Goal: Task Accomplishment & Management: Use online tool/utility

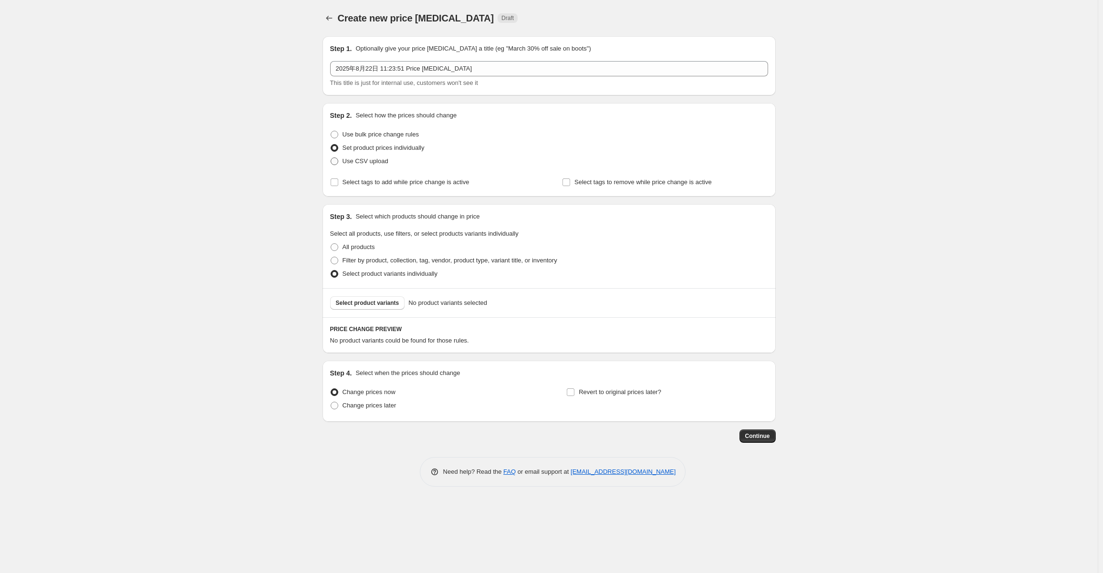
click at [361, 159] on span "Use CSV upload" at bounding box center [366, 160] width 46 height 7
click at [331, 158] on input "Use CSV upload" at bounding box center [331, 157] width 0 height 0
radio input "true"
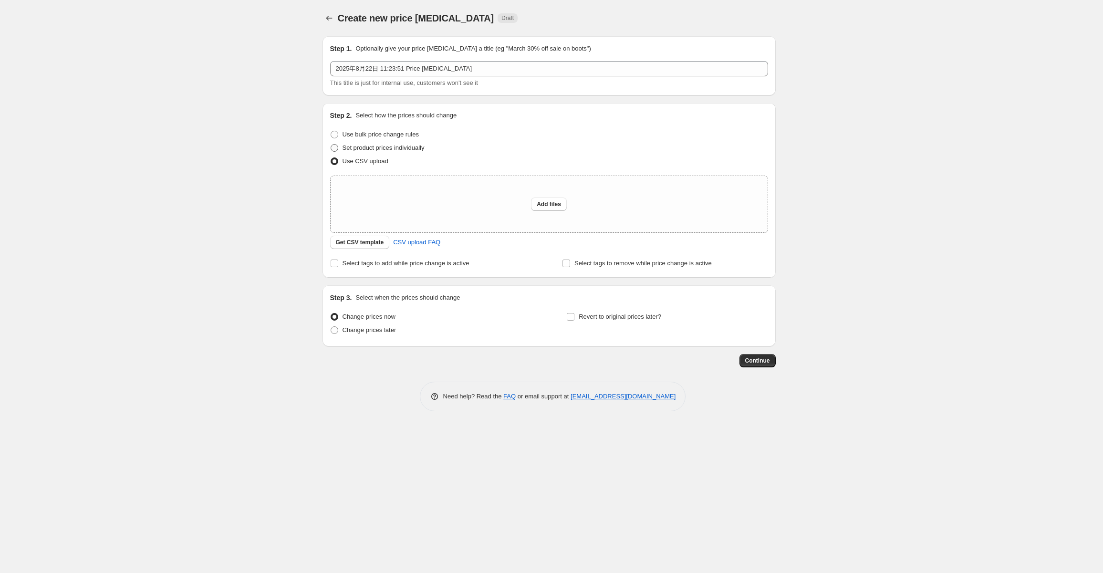
click at [396, 148] on span "Set product prices individually" at bounding box center [384, 147] width 82 height 7
click at [331, 145] on input "Set product prices individually" at bounding box center [331, 144] width 0 height 0
radio input "true"
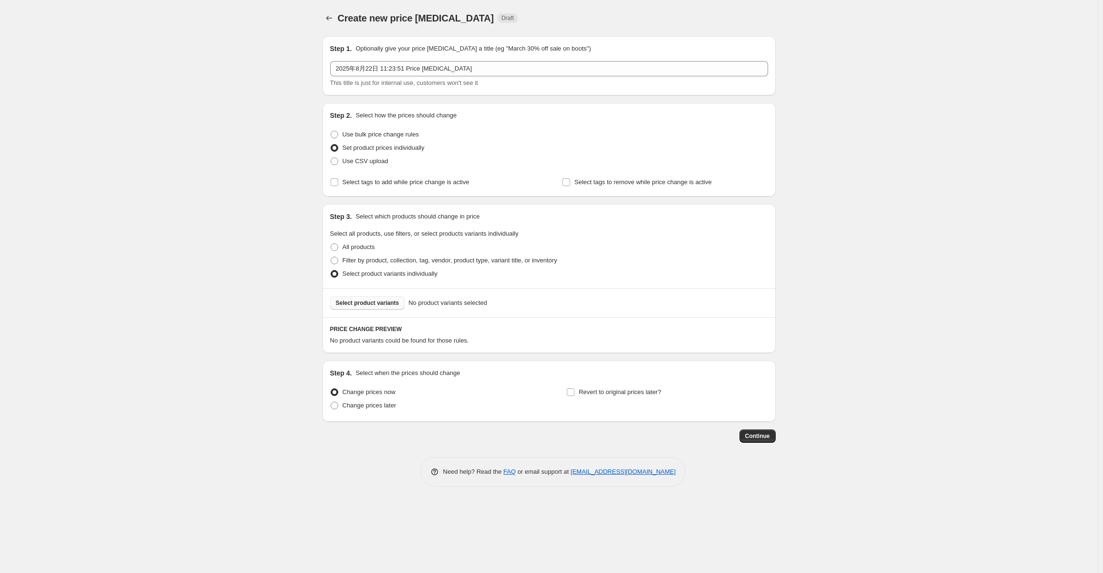
click at [379, 301] on span "Select product variants" at bounding box center [367, 303] width 63 height 8
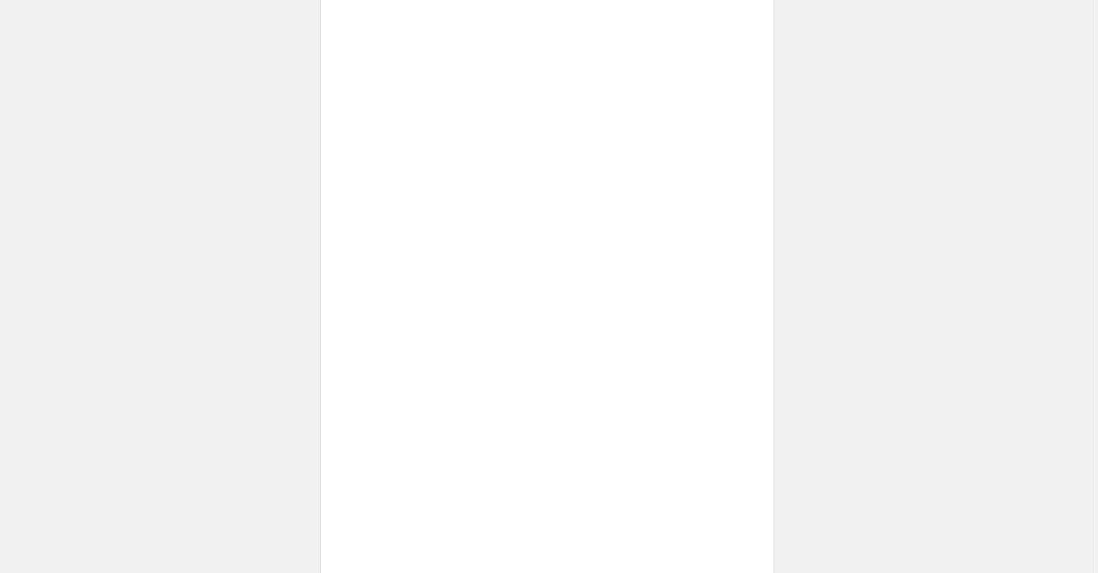
scroll to position [93, 0]
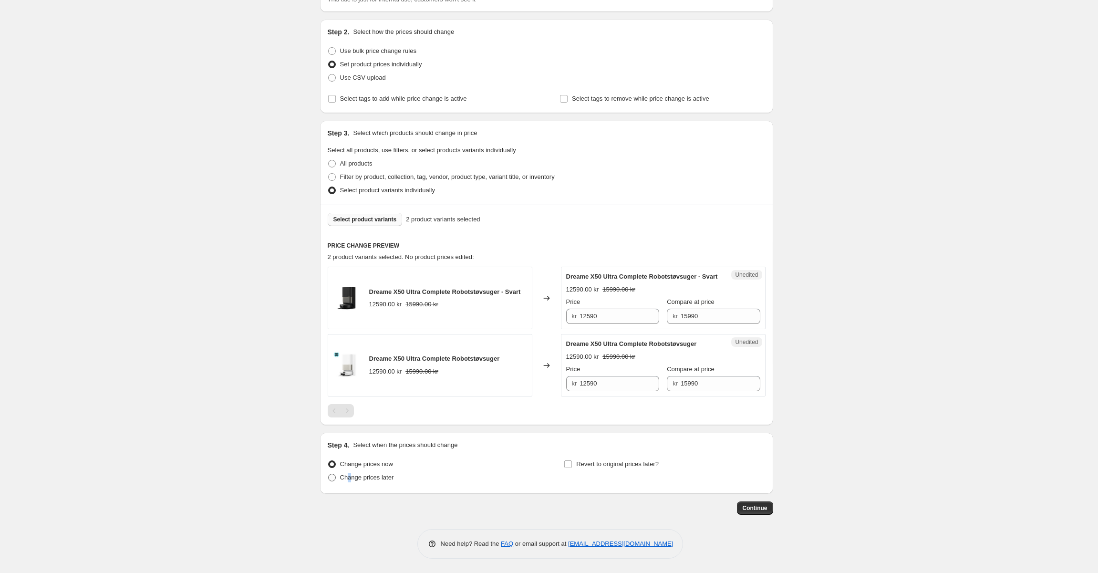
click at [352, 474] on span "Change prices later" at bounding box center [367, 477] width 54 height 7
click at [372, 471] on label "Change prices later" at bounding box center [361, 477] width 66 height 13
click at [329, 474] on input "Change prices later" at bounding box center [328, 474] width 0 height 0
radio input "true"
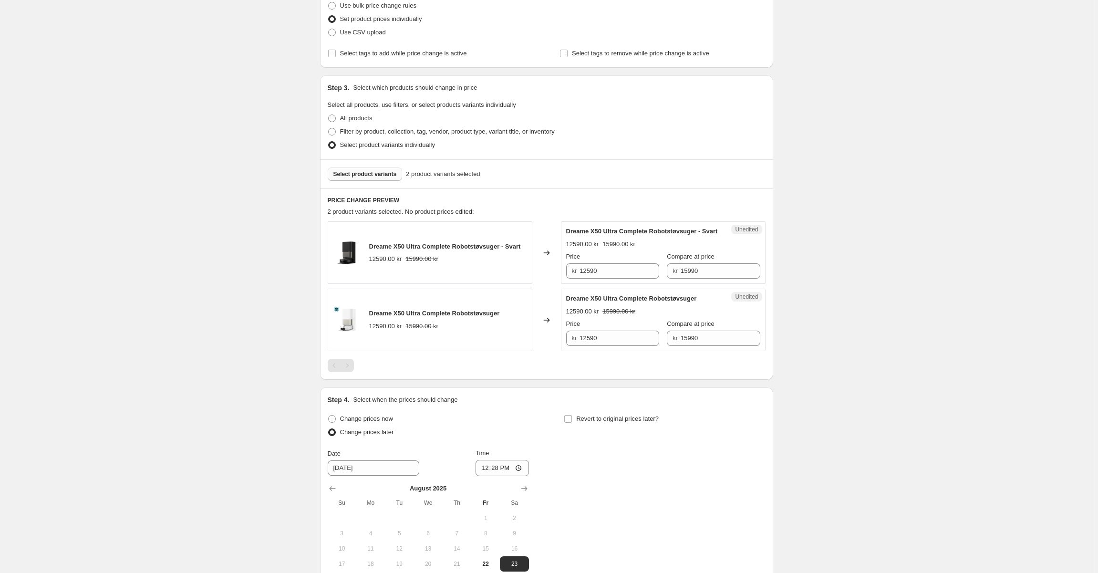
scroll to position [272, 0]
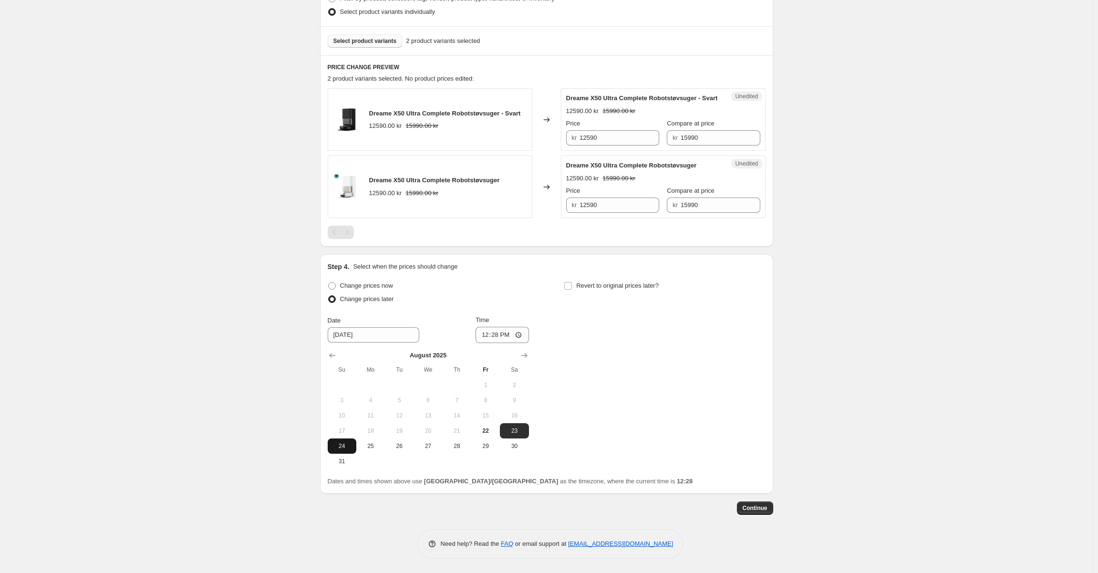
click at [356, 450] on button "24" at bounding box center [342, 446] width 29 height 15
drag, startPoint x: 371, startPoint y: 451, endPoint x: 395, endPoint y: 425, distance: 35.5
click at [371, 451] on button "25" at bounding box center [370, 446] width 29 height 15
type input "[DATE]"
click at [504, 341] on input "12:28" at bounding box center [502, 335] width 53 height 16
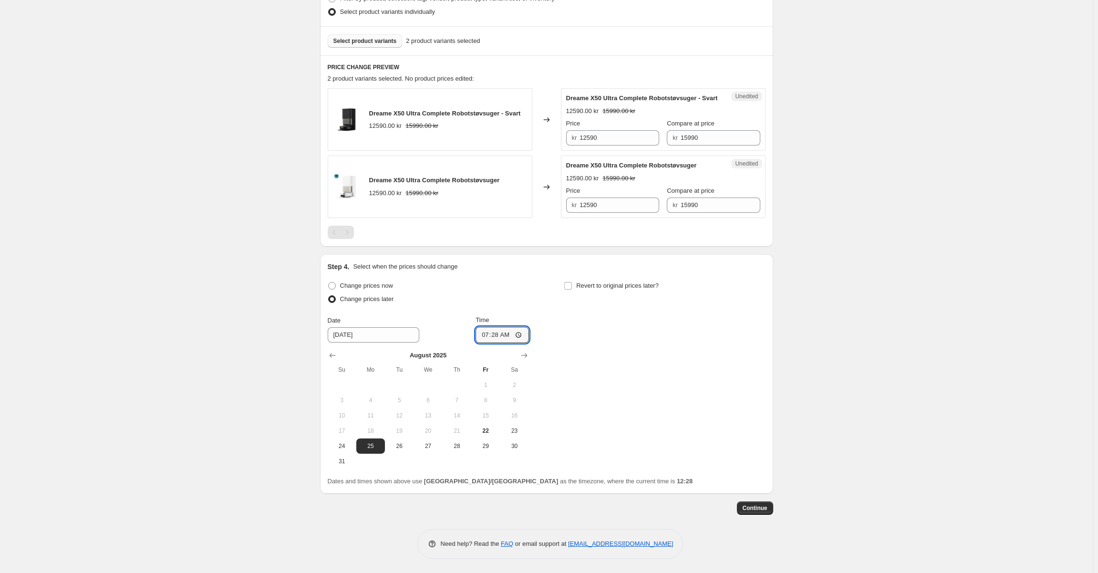
type input "07:00"
click at [588, 343] on div "Change prices now Change prices later Date [DATE] Time 07:00 [DATE] Su Mo Tu We…" at bounding box center [547, 374] width 438 height 190
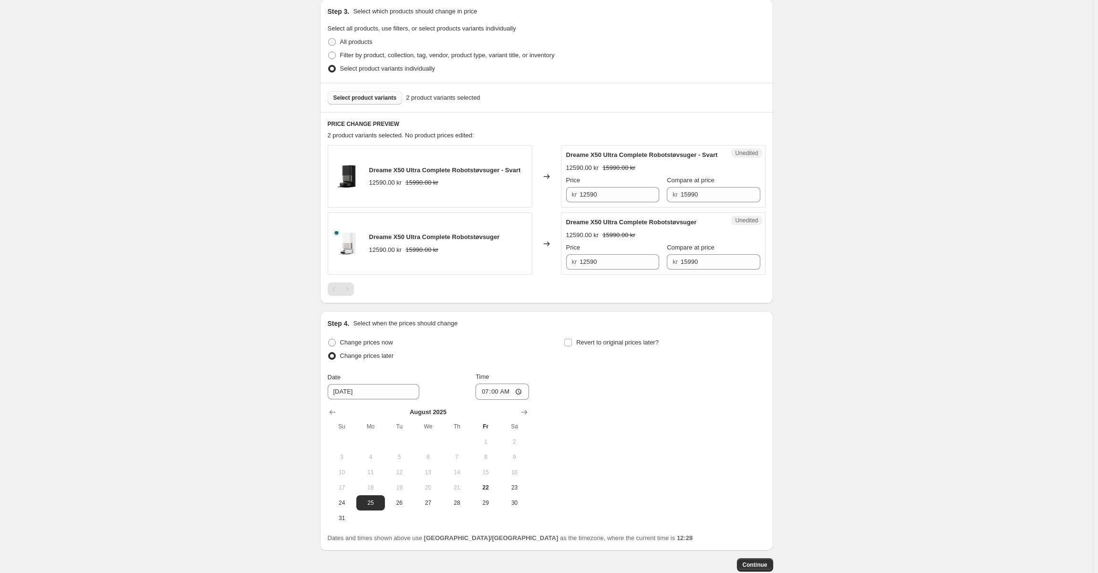
scroll to position [128, 0]
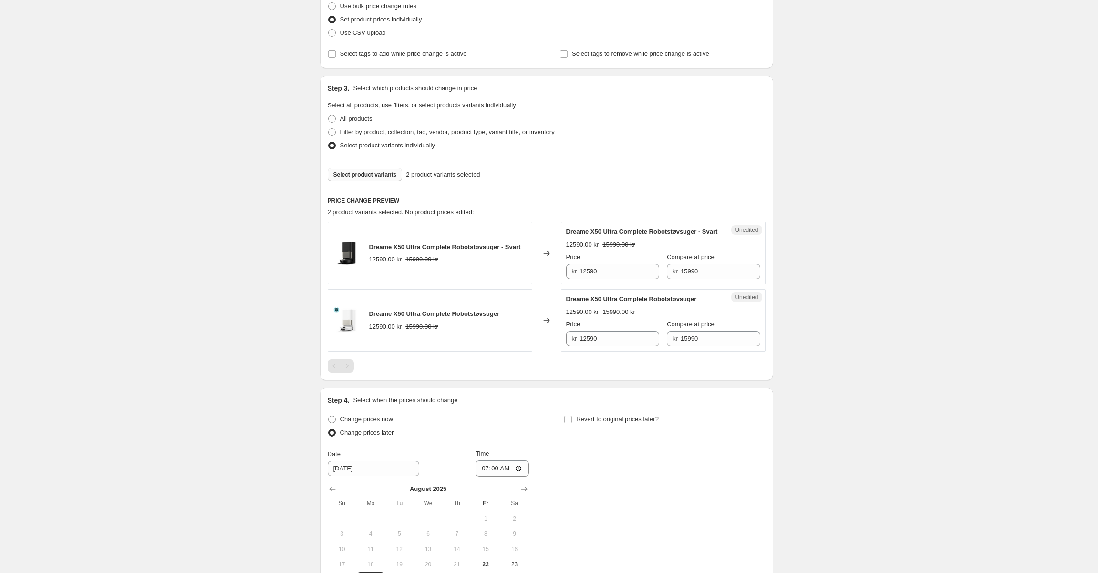
click at [384, 176] on span "Select product variants" at bounding box center [365, 175] width 63 height 8
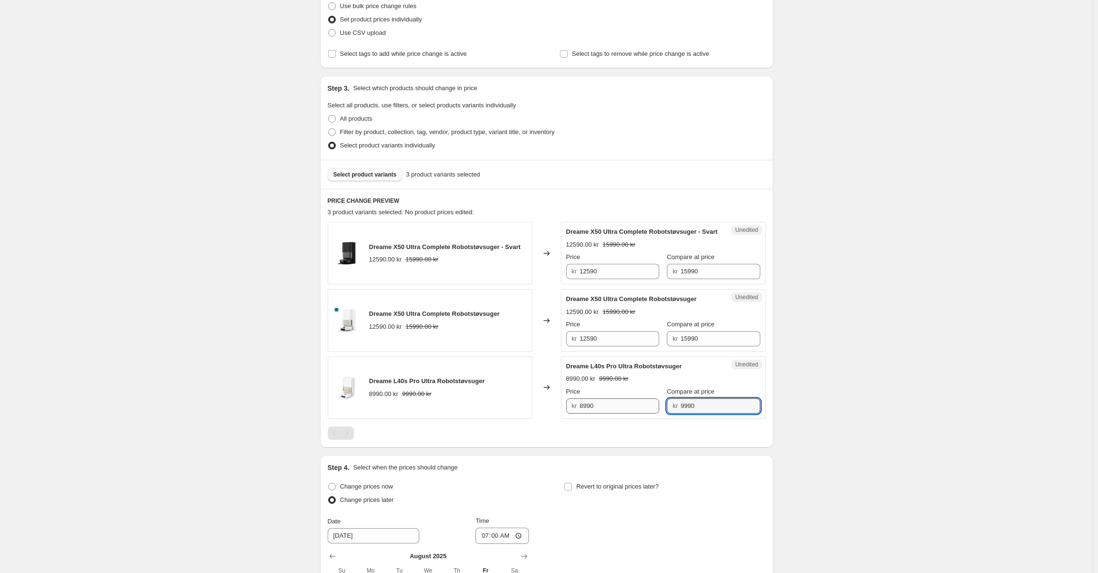
drag, startPoint x: 710, startPoint y: 413, endPoint x: 618, endPoint y: 412, distance: 91.6
click at [618, 412] on div "Price kr 8990 Compare at price kr 9990" at bounding box center [663, 400] width 194 height 27
click at [629, 414] on input "8990" at bounding box center [620, 405] width 80 height 15
paste input "9"
type input "9990"
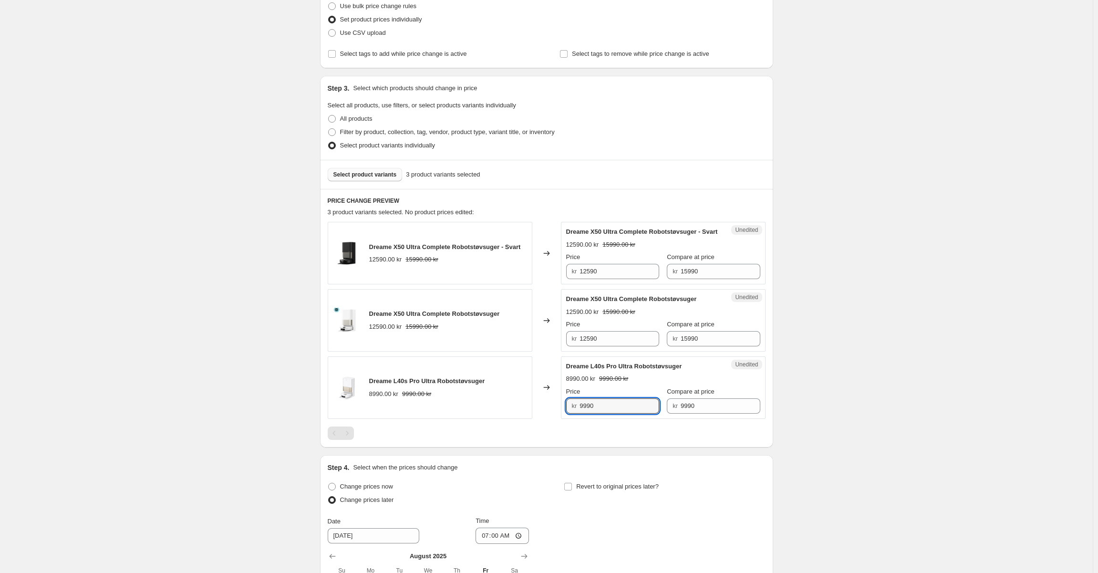
click at [793, 405] on div "Create new price [MEDICAL_DATA]. This page is ready Create new price [MEDICAL_D…" at bounding box center [546, 323] width 1093 height 902
click at [706, 414] on input "9990" at bounding box center [721, 405] width 80 height 15
drag, startPoint x: 708, startPoint y: 282, endPoint x: 617, endPoint y: 281, distance: 90.7
click at [617, 279] on div "Price kr 12590 Compare at price kr 15990" at bounding box center [663, 265] width 194 height 27
click at [634, 279] on input "12590" at bounding box center [620, 271] width 80 height 15
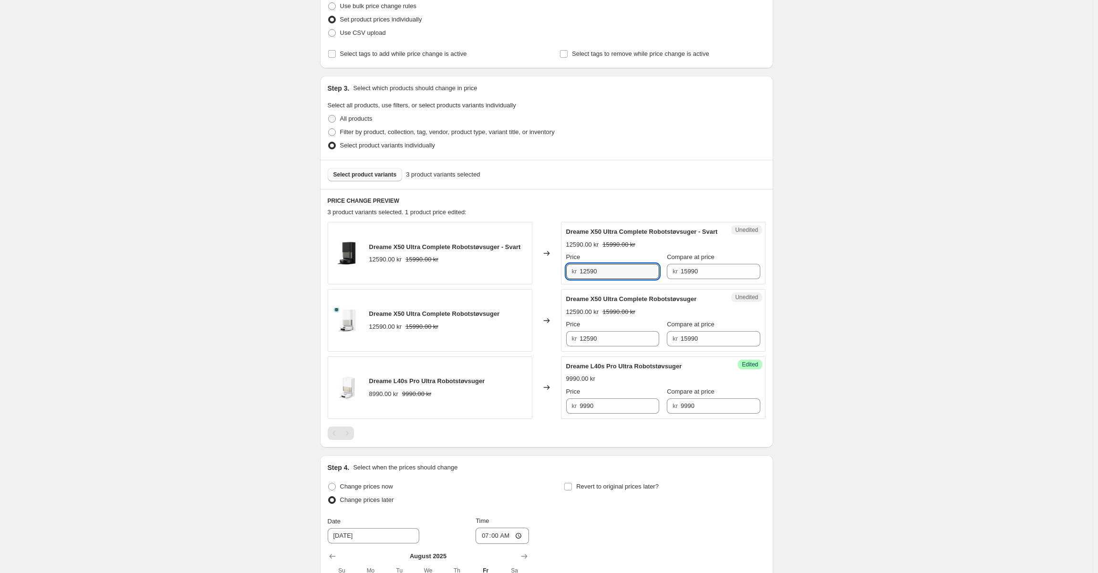
paste input "59"
type input "15990"
click at [700, 346] on input "15990" at bounding box center [721, 338] width 80 height 15
type input "15990"
click at [717, 346] on input "15990" at bounding box center [721, 338] width 80 height 15
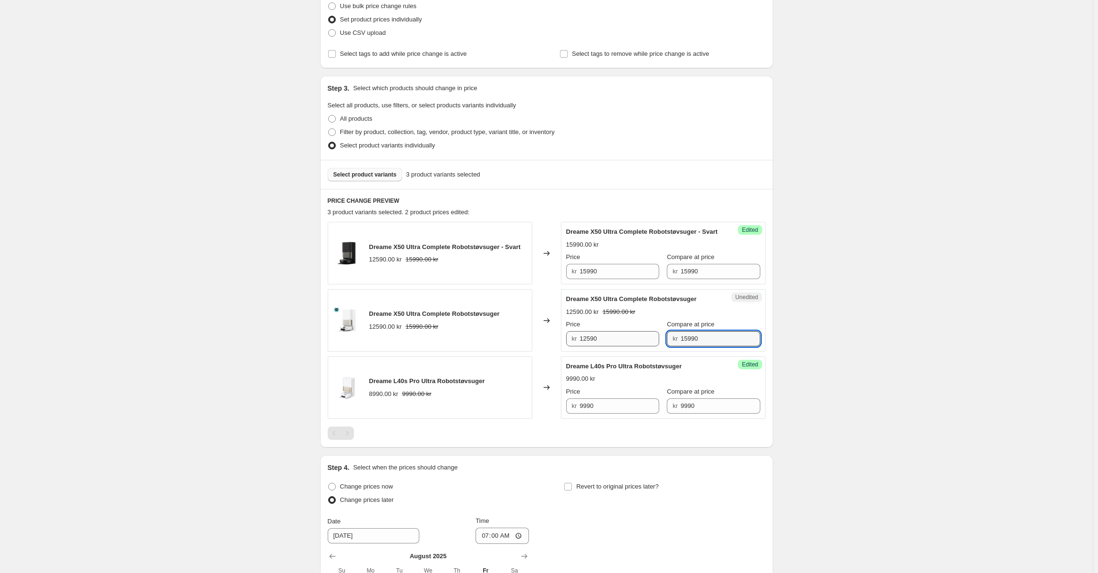
drag, startPoint x: 721, startPoint y: 348, endPoint x: 594, endPoint y: 348, distance: 126.5
click at [594, 346] on div "Price kr 12590 Compare at price kr 15990" at bounding box center [663, 333] width 194 height 27
click at [600, 346] on input "12590" at bounding box center [620, 338] width 80 height 15
paste input "59"
type input "15990"
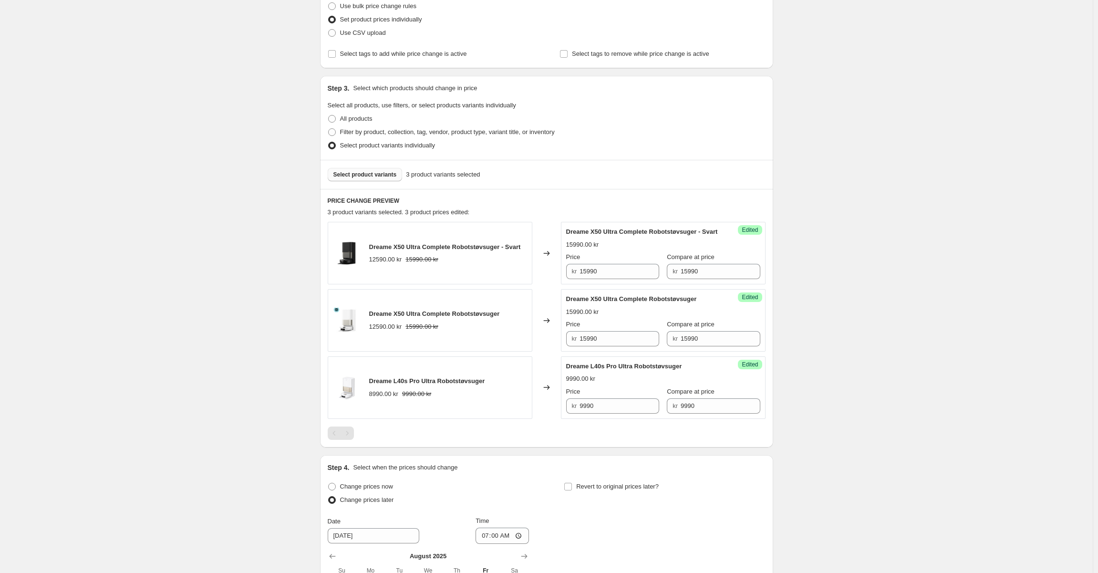
click at [601, 329] on div "Price" at bounding box center [612, 325] width 93 height 10
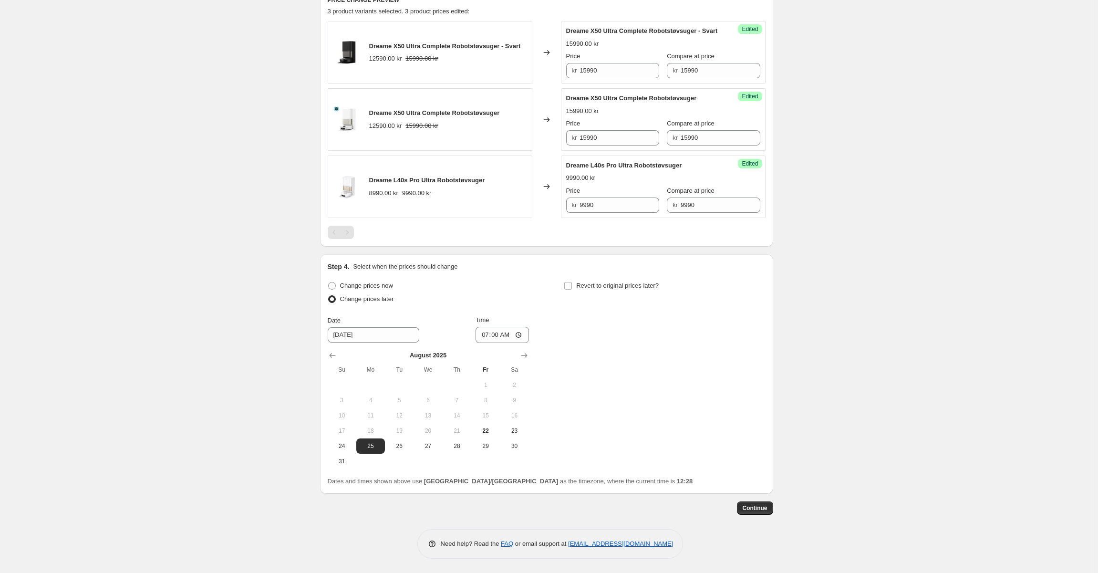
scroll to position [148, 0]
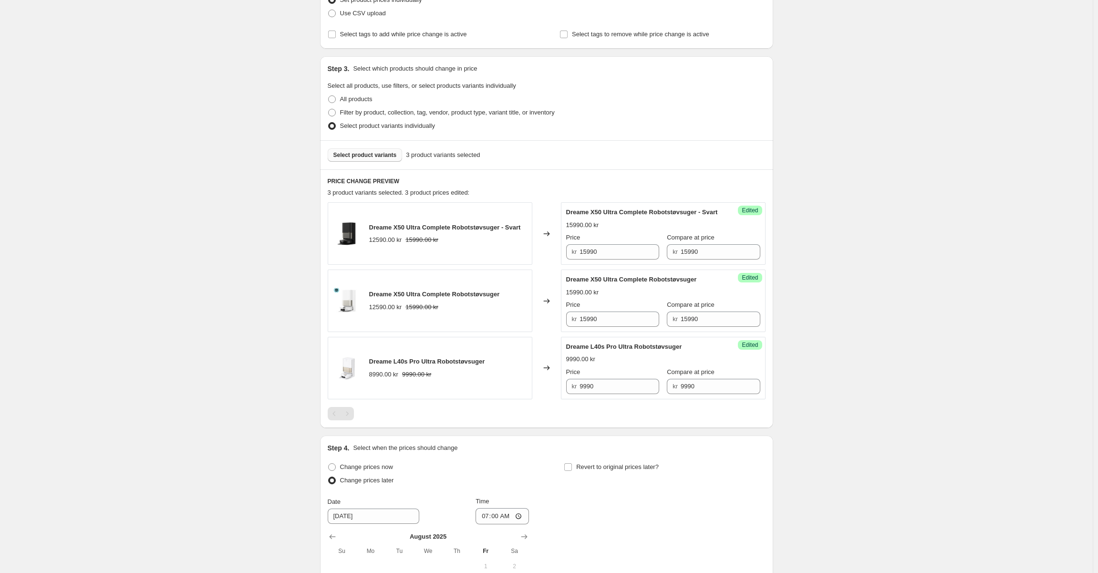
click at [372, 157] on span "Select product variants" at bounding box center [365, 155] width 63 height 8
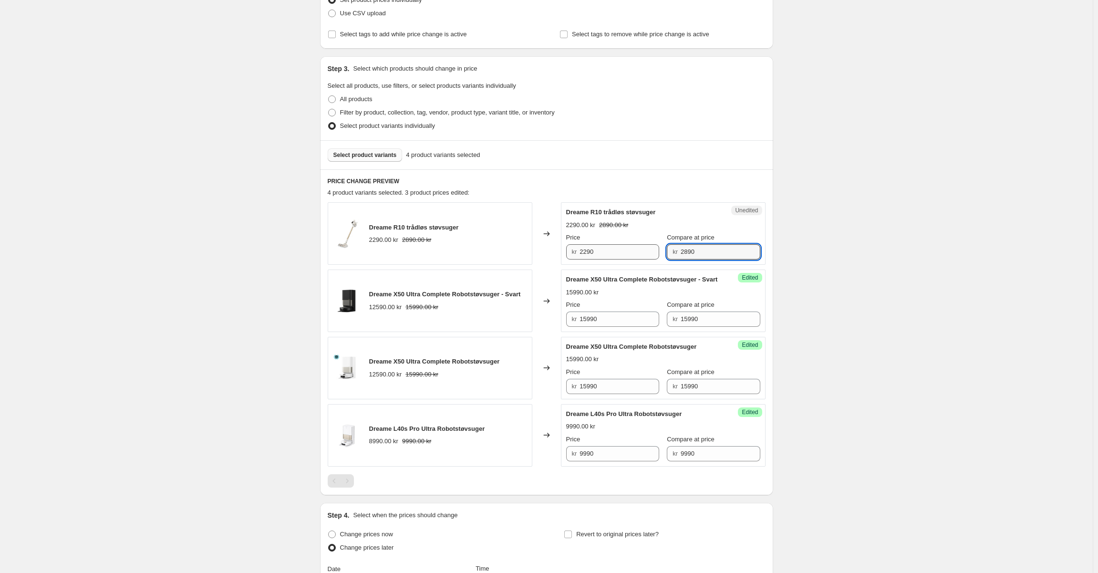
drag, startPoint x: 696, startPoint y: 245, endPoint x: 627, endPoint y: 250, distance: 69.8
click at [627, 250] on div "Price kr 2290 Compare at price kr 2890" at bounding box center [663, 246] width 194 height 27
click at [617, 254] on input "2290" at bounding box center [620, 251] width 80 height 15
paste input "2890"
paste input "text"
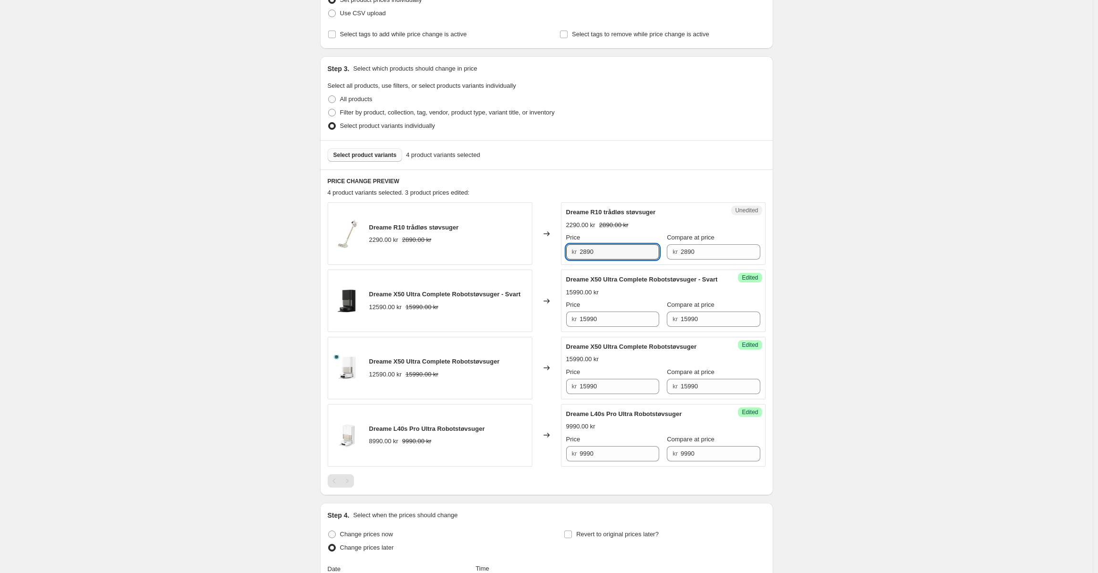
type input "2890"
click at [815, 272] on div "Create new price [MEDICAL_DATA]. This page is ready Create new price [MEDICAL_D…" at bounding box center [546, 337] width 1093 height 970
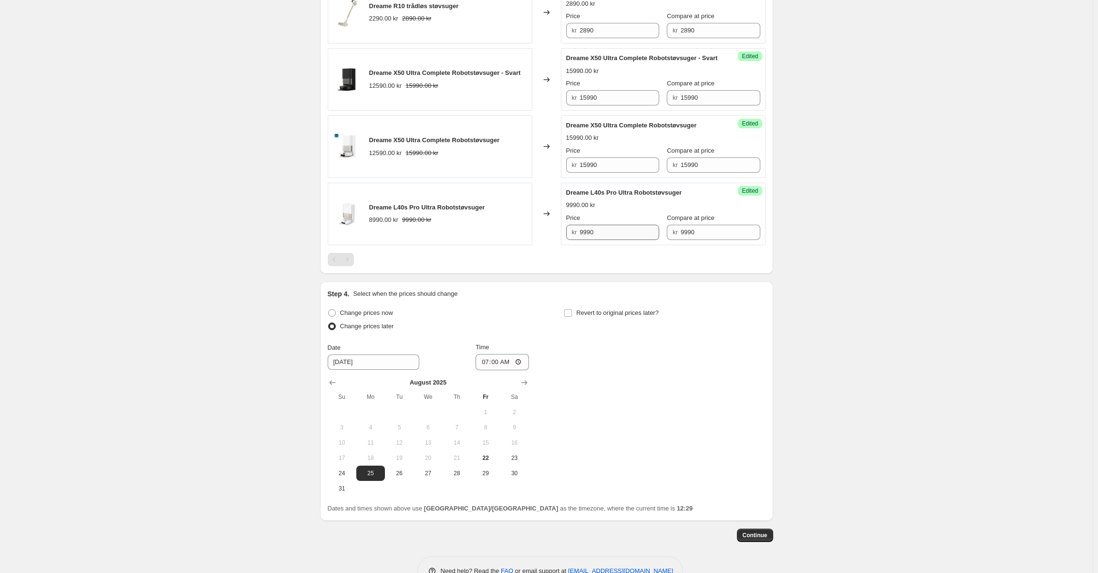
scroll to position [406, 0]
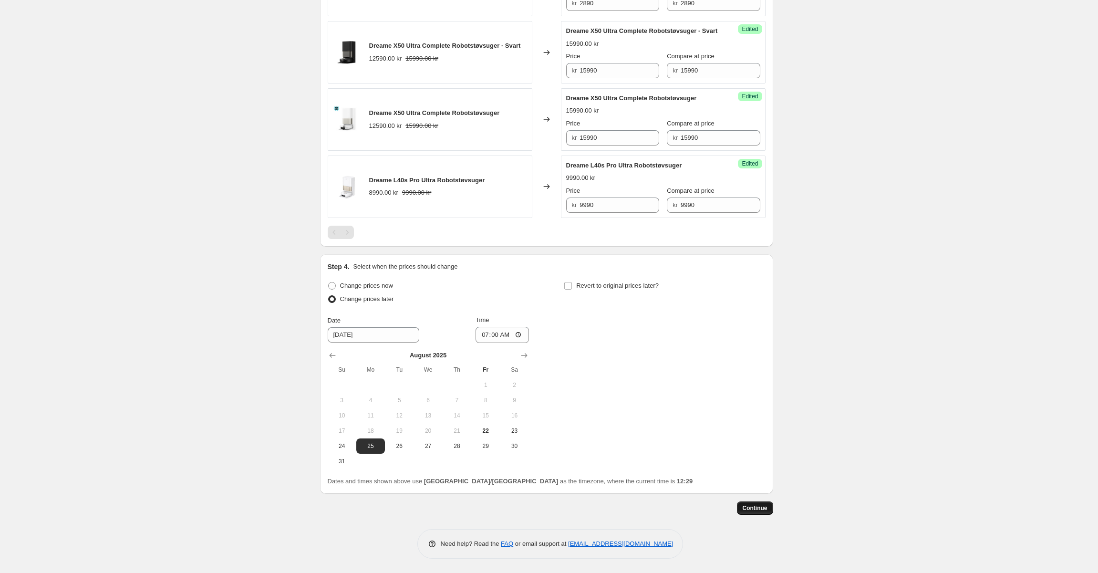
click at [763, 512] on span "Continue" at bounding box center [755, 508] width 25 height 8
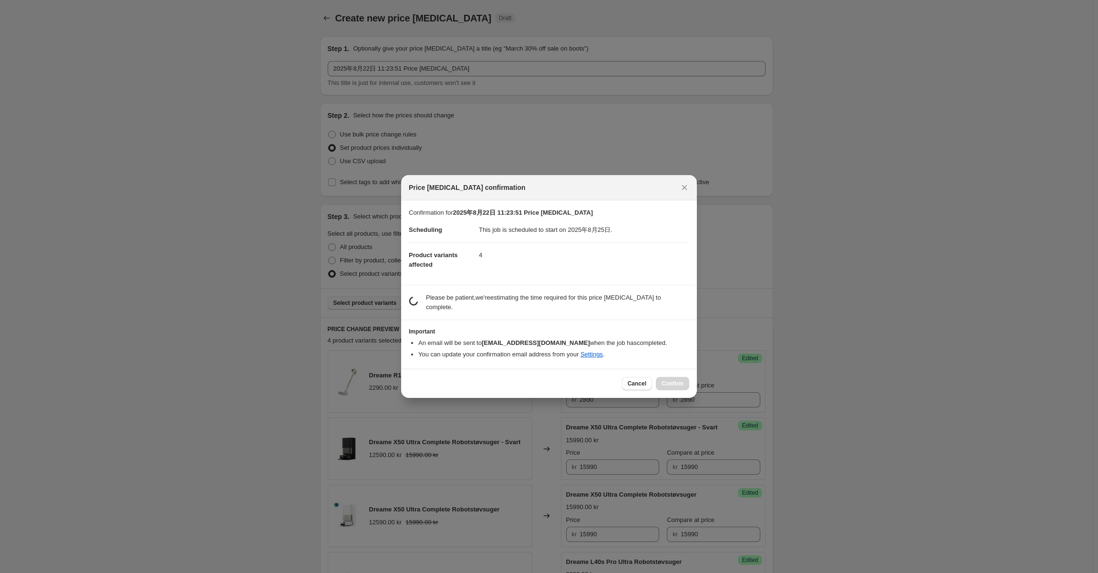
scroll to position [0, 0]
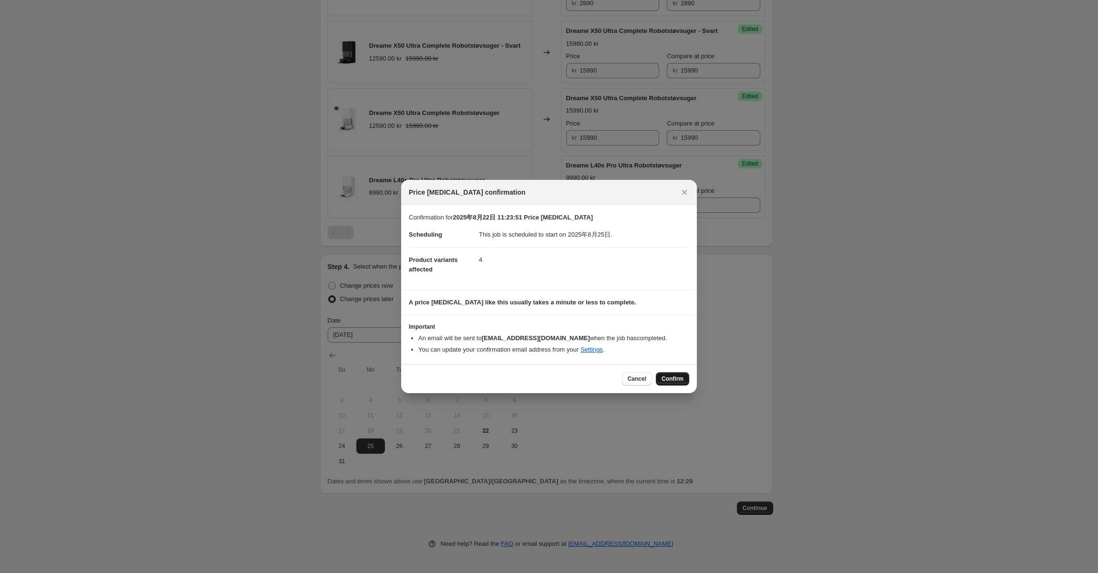
click at [670, 378] on span "Confirm" at bounding box center [673, 379] width 22 height 8
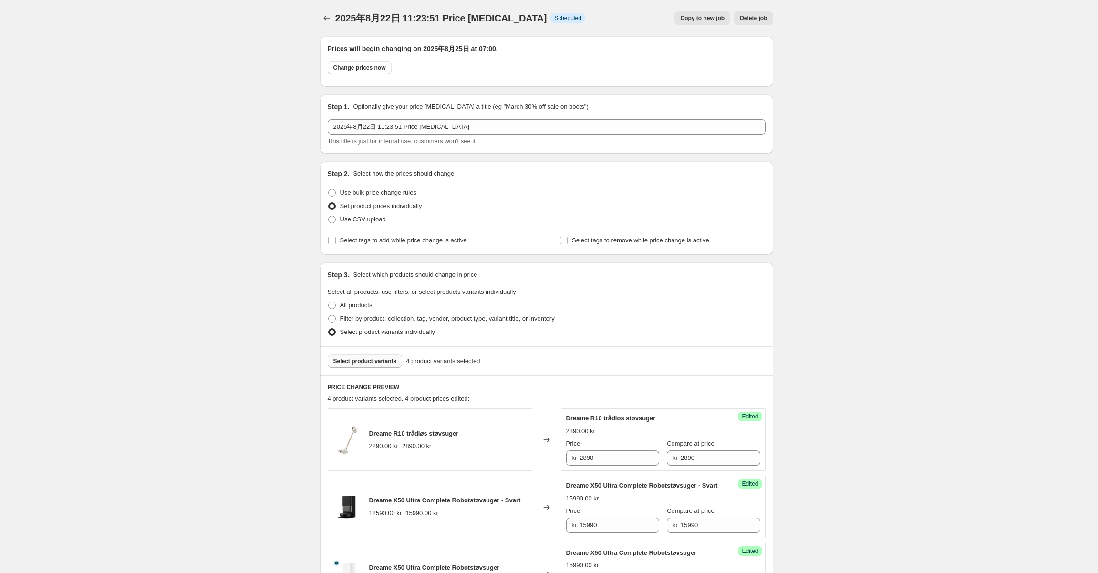
scroll to position [406, 0]
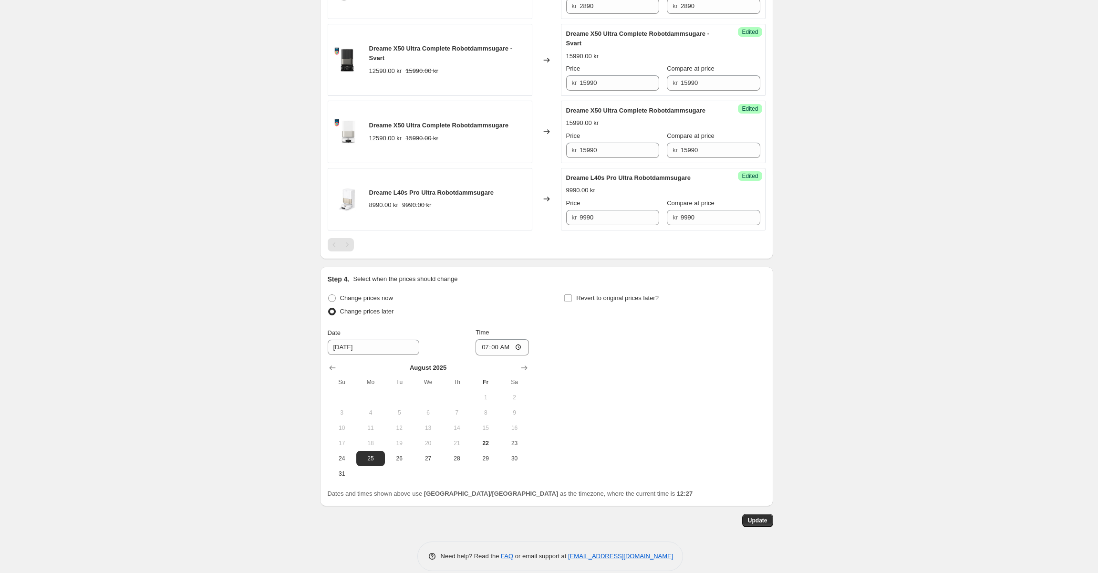
scroll to position [464, 0]
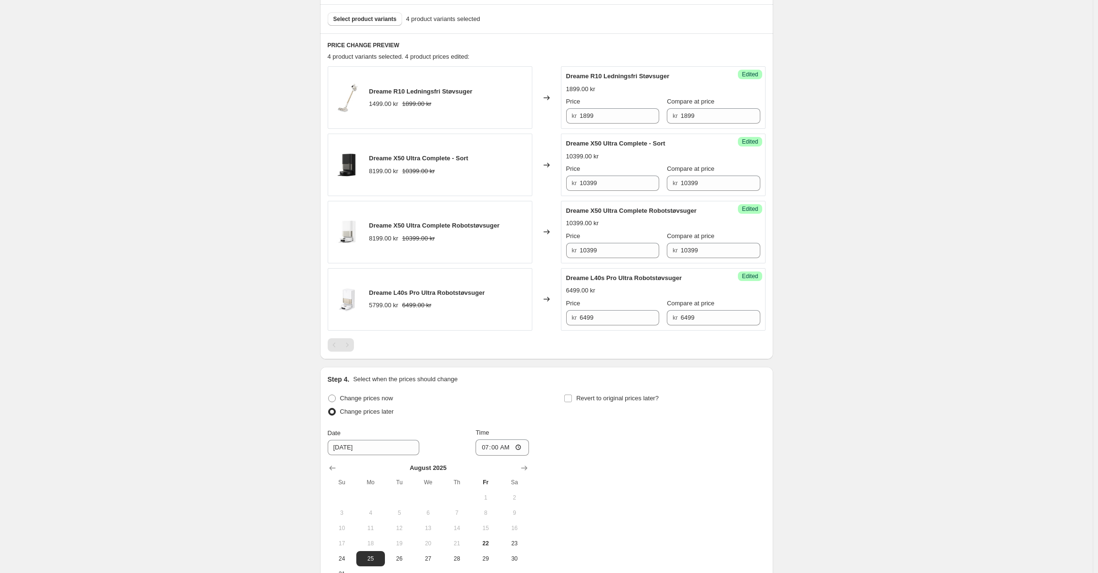
scroll to position [455, 0]
